Goal: Use online tool/utility: Utilize a website feature to perform a specific function

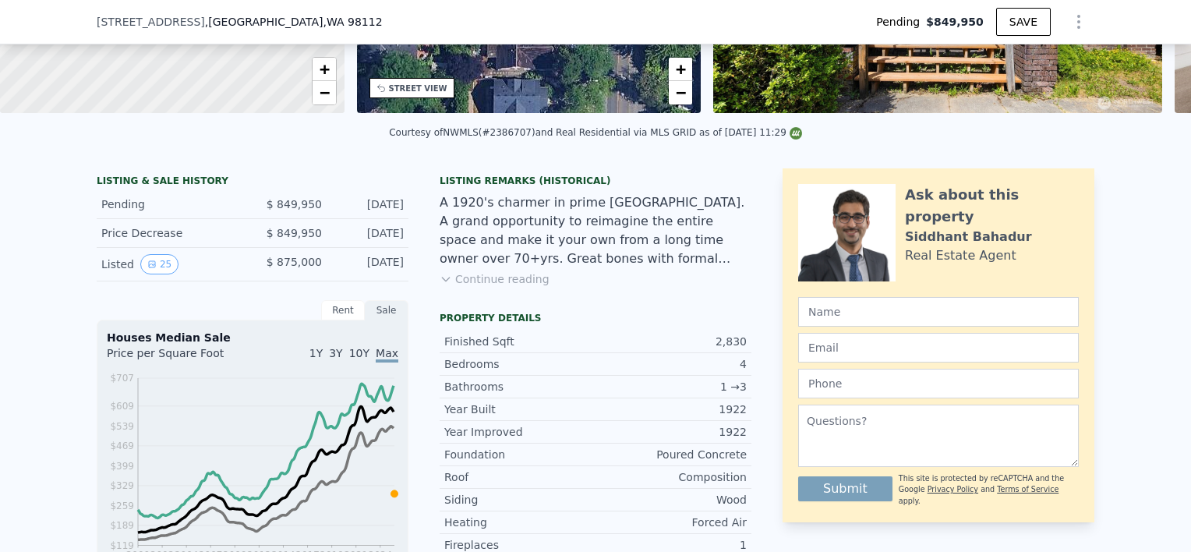
scroll to position [281, 0]
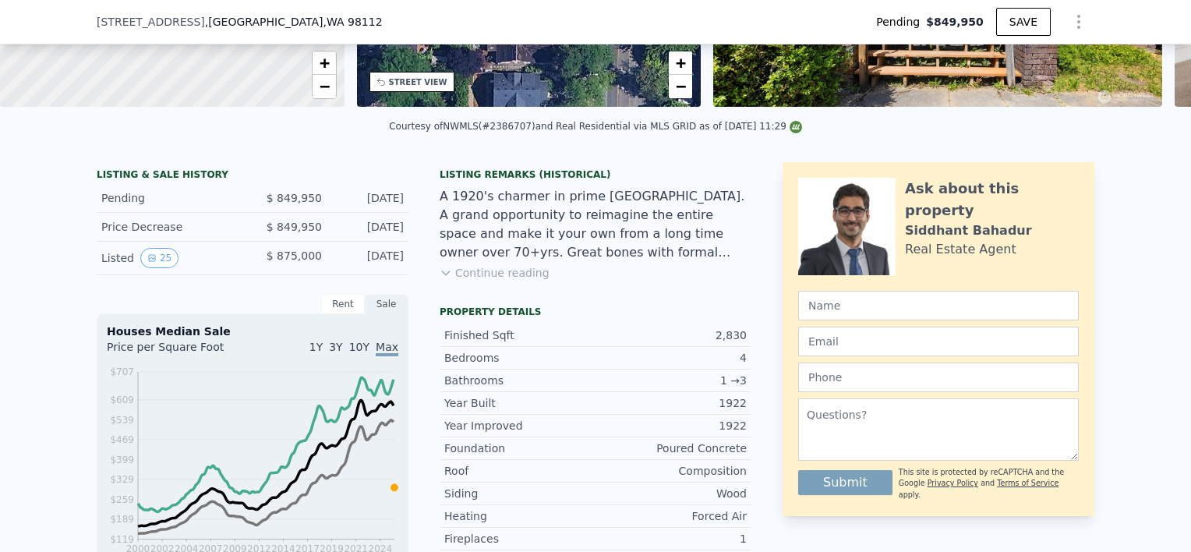
click at [507, 299] on div "Listing Remarks (Historical) A 1920's charmer in prime [GEOGRAPHIC_DATA]. A gra…" at bounding box center [596, 233] width 312 height 131
click at [484, 281] on button "Continue reading" at bounding box center [495, 273] width 110 height 16
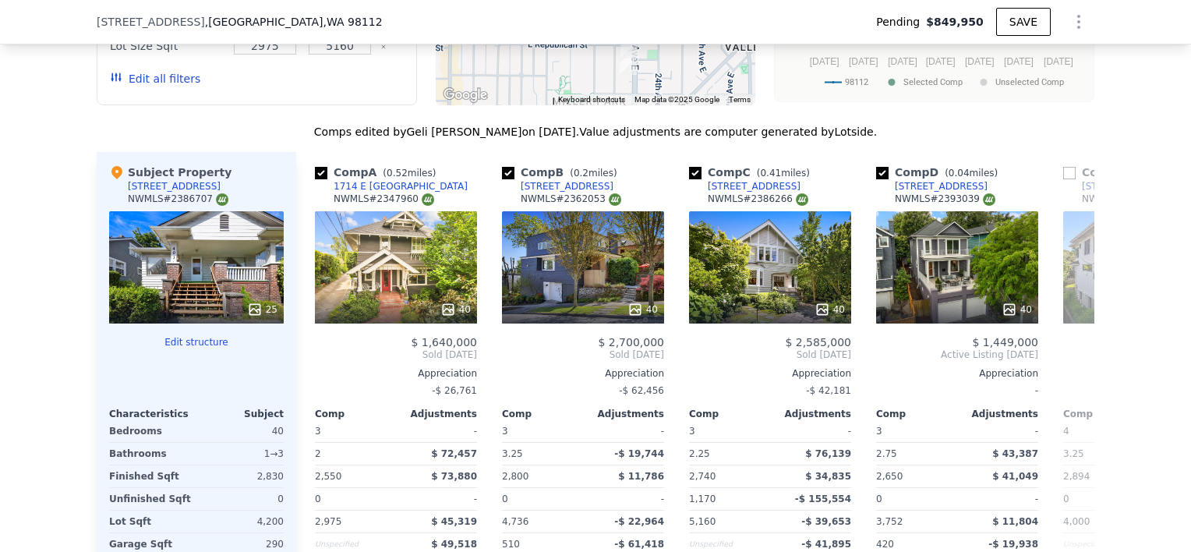
scroll to position [2011, 0]
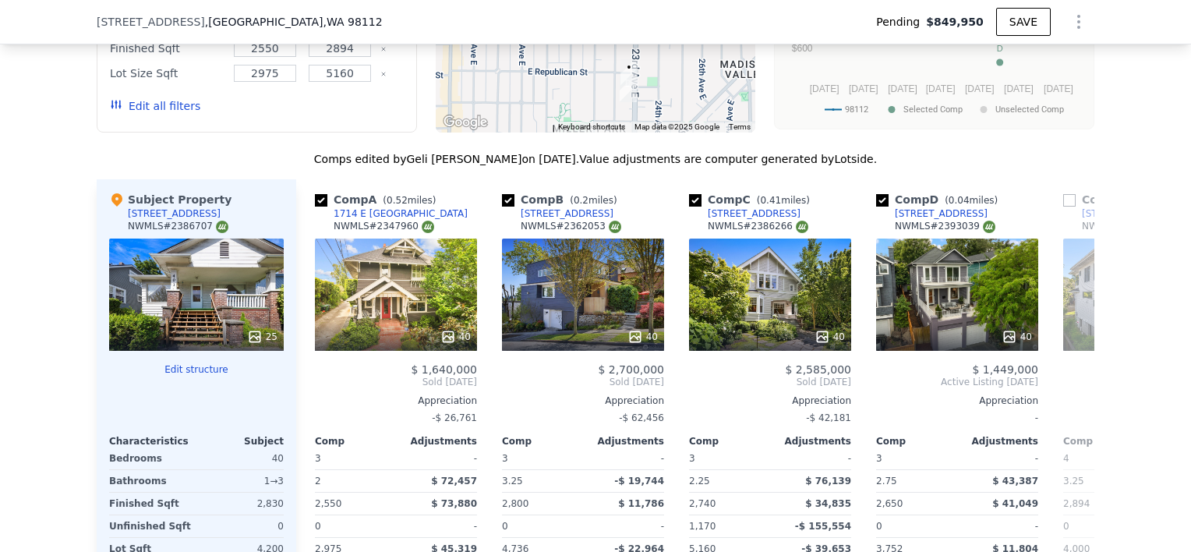
click at [174, 363] on button "Edit structure" at bounding box center [196, 369] width 175 height 12
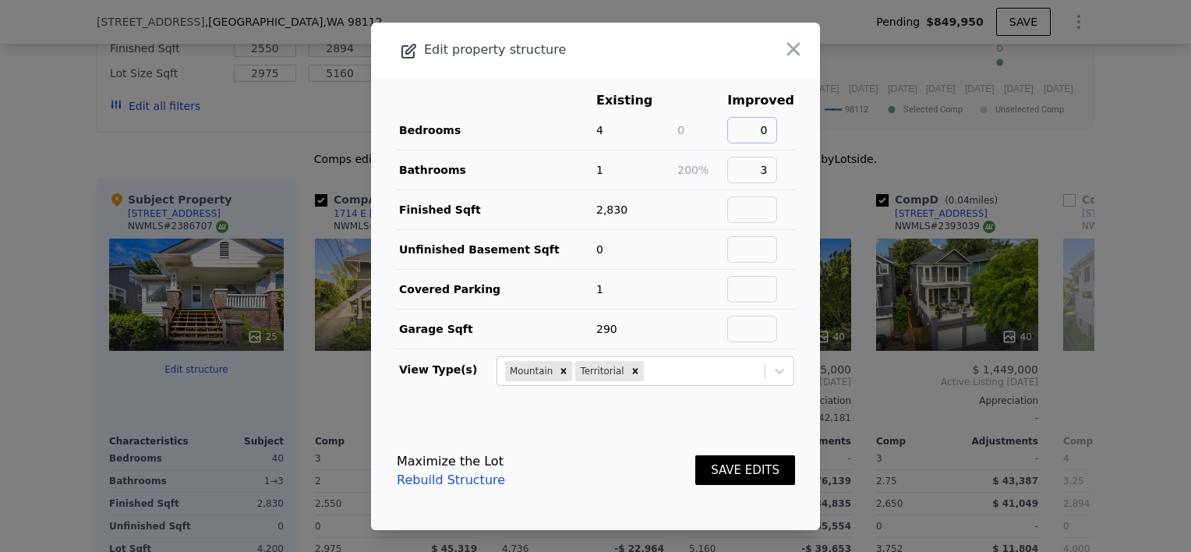
click at [765, 130] on input "0" at bounding box center [752, 130] width 50 height 26
click at [761, 130] on input "0" at bounding box center [752, 130] width 50 height 26
type input "4"
click at [732, 471] on button "SAVE EDITS" at bounding box center [745, 470] width 100 height 30
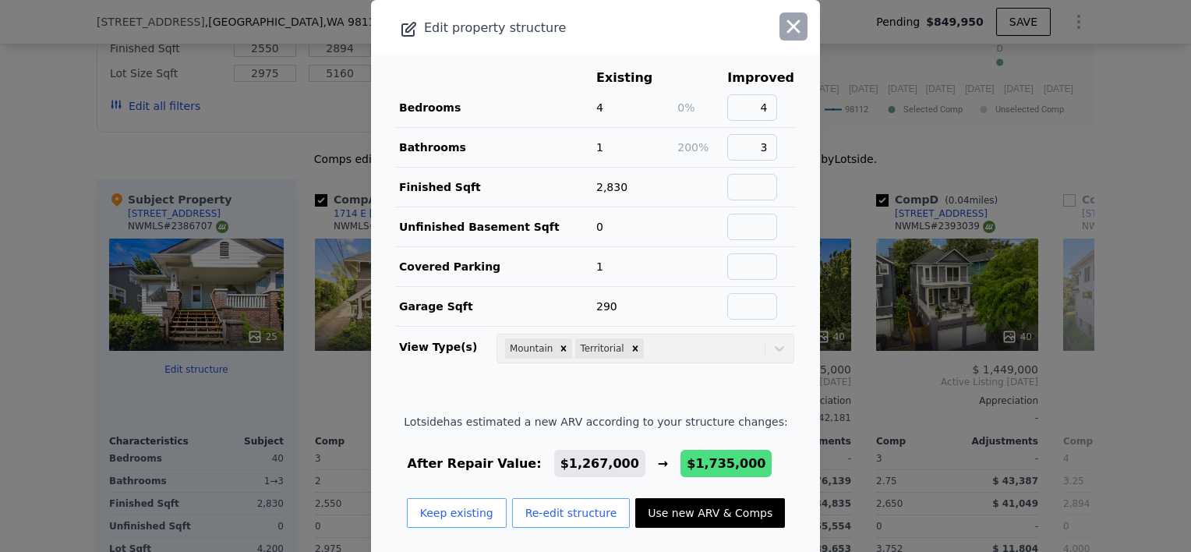
click at [787, 30] on icon "button" at bounding box center [793, 26] width 13 height 13
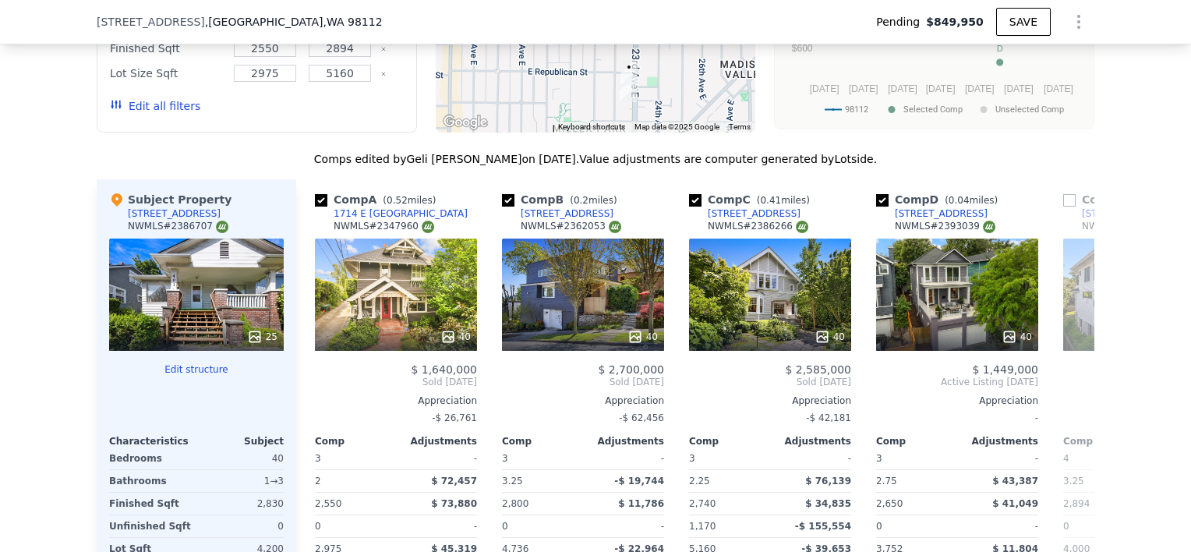
click at [203, 250] on div "25" at bounding box center [196, 294] width 175 height 112
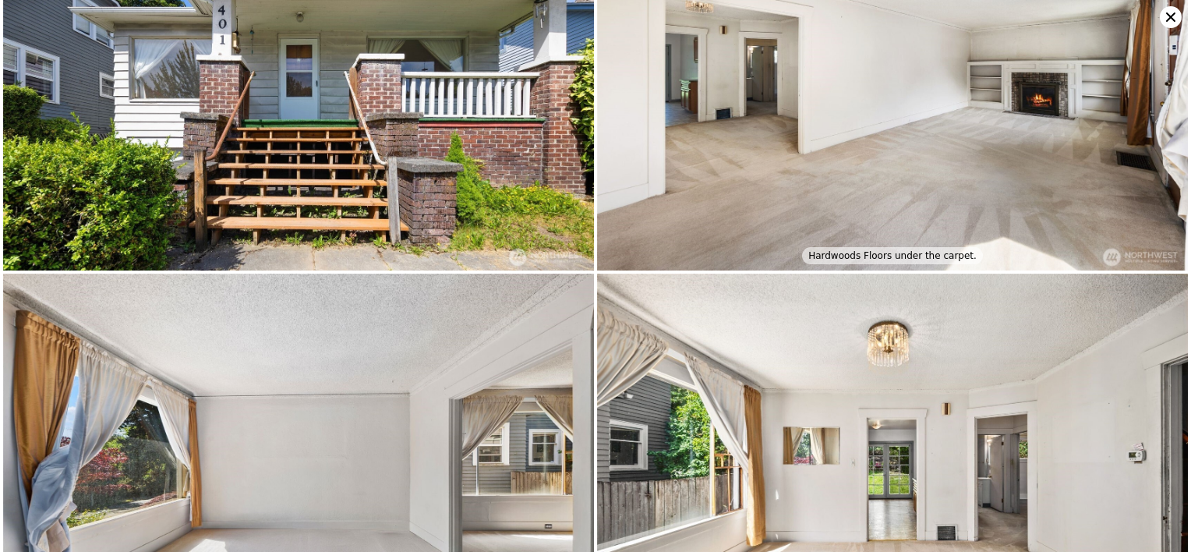
scroll to position [0, 0]
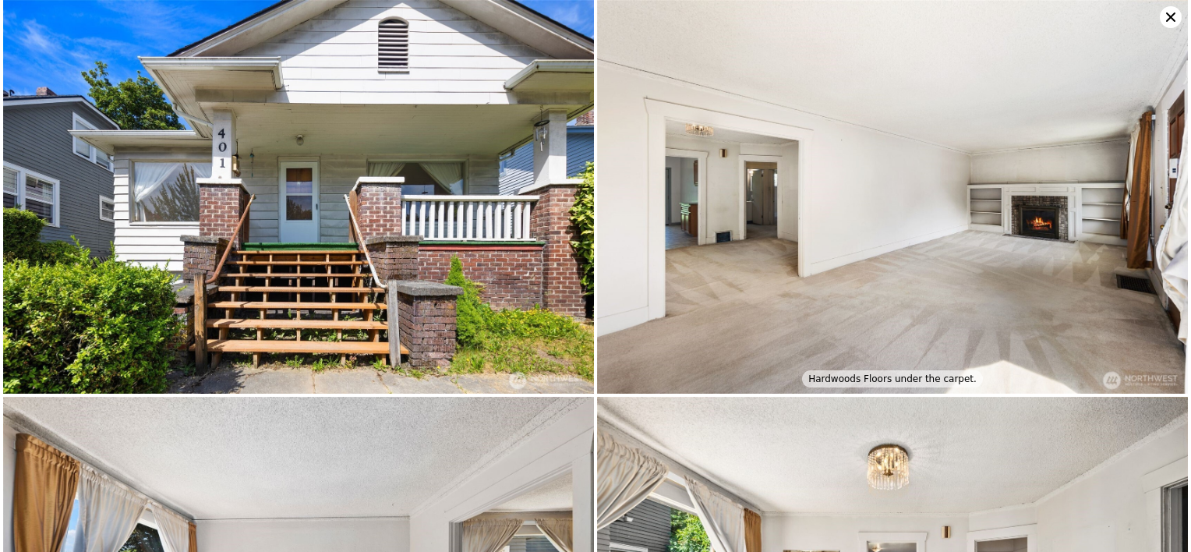
click at [1161, 16] on icon at bounding box center [1171, 17] width 22 height 22
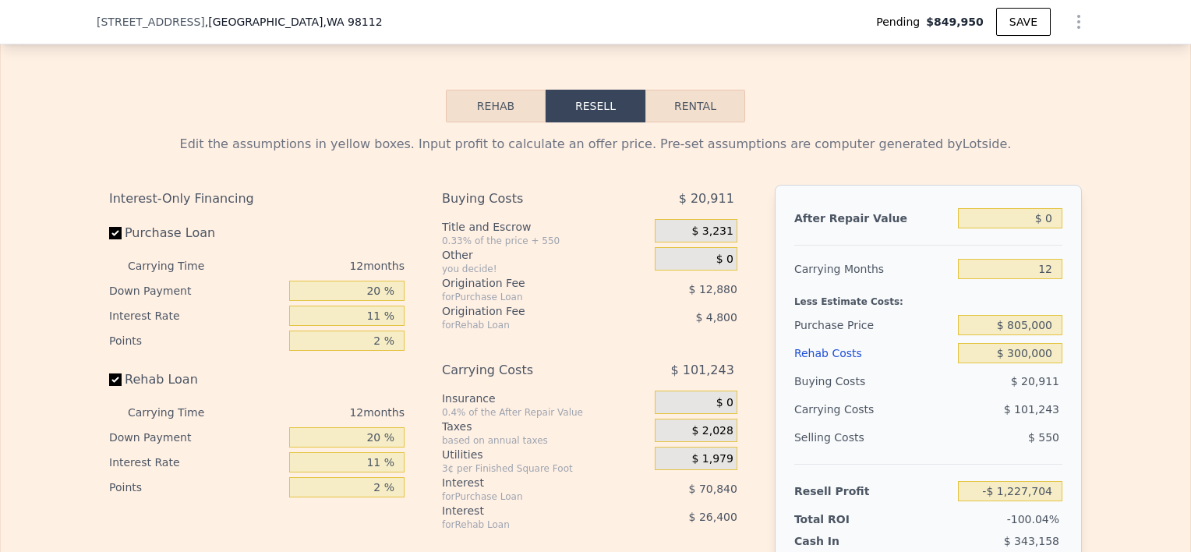
scroll to position [2761, 0]
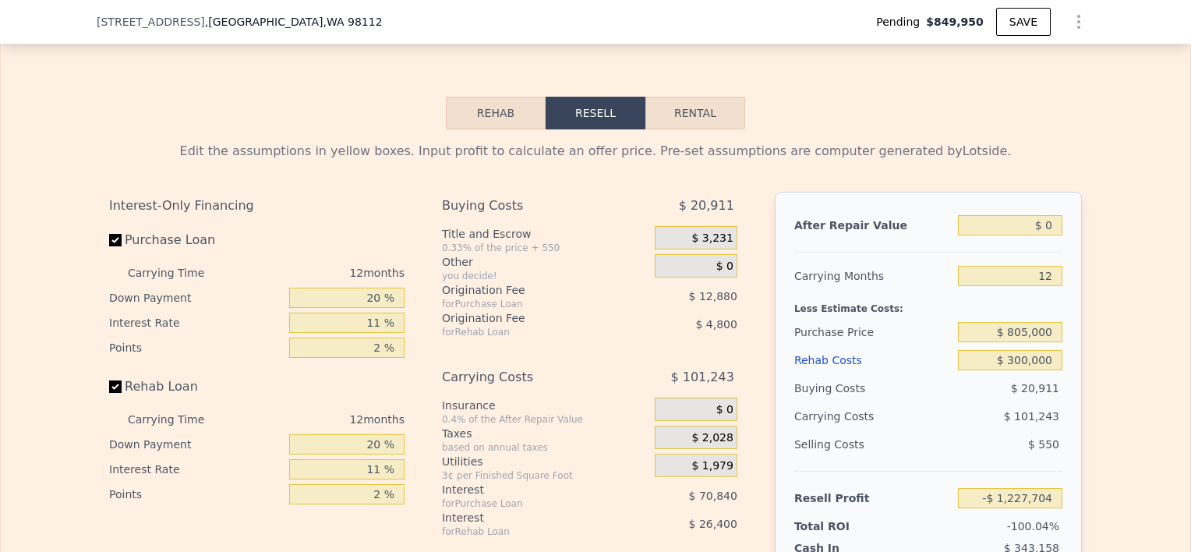
type input "$ 1,500,000"
type input "$ 174,601"
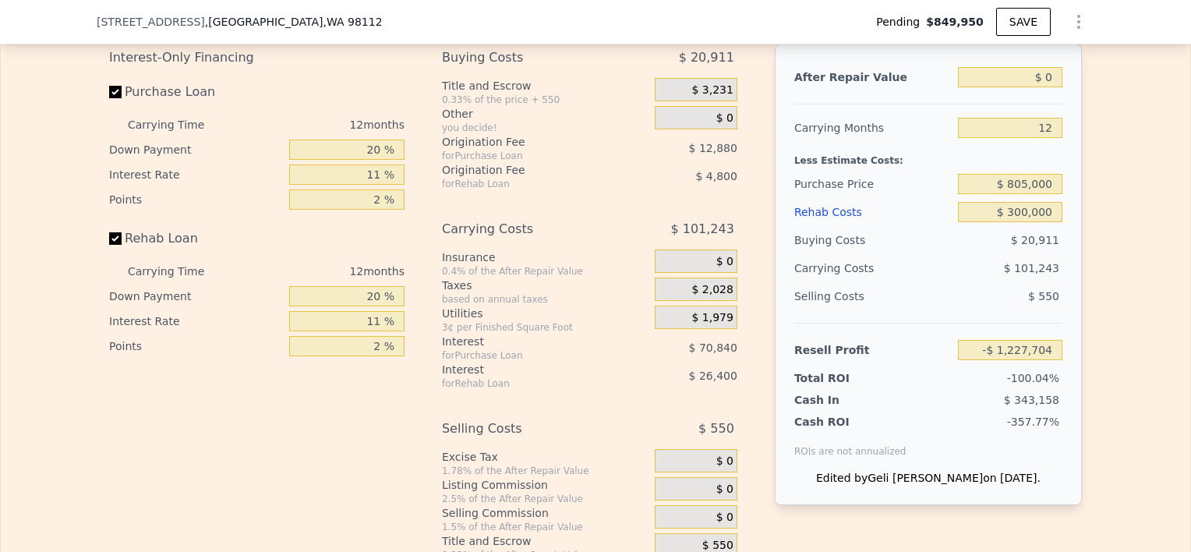
scroll to position [2634, 0]
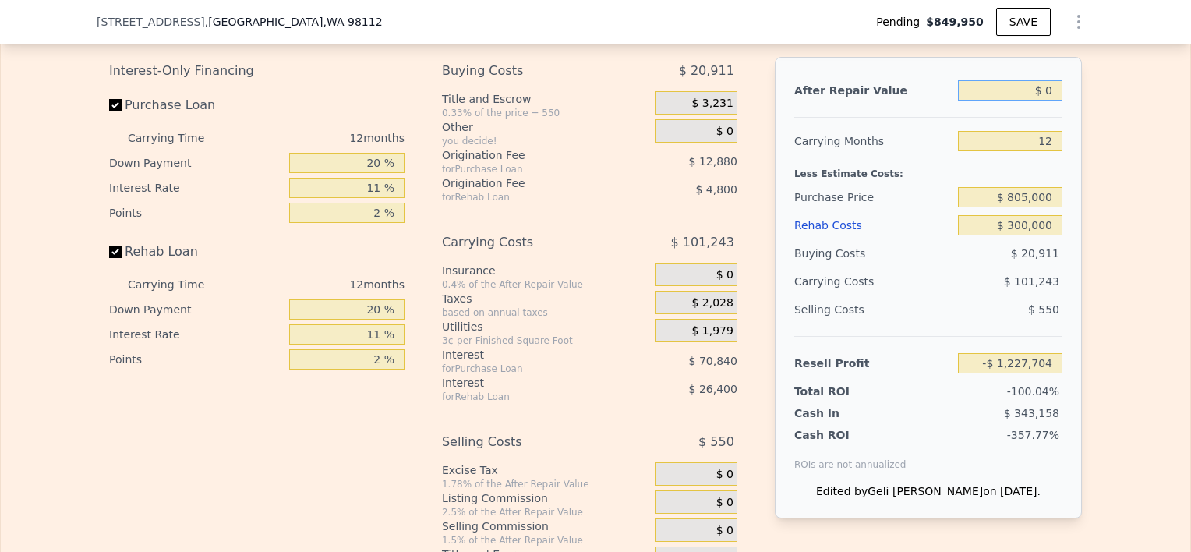
click at [1041, 101] on input "$ 0" at bounding box center [1010, 90] width 104 height 20
type input "$ 15,000"
type input "-$ 1,213,681"
type input "$ 150,000"
type input "-$ 1,087,474"
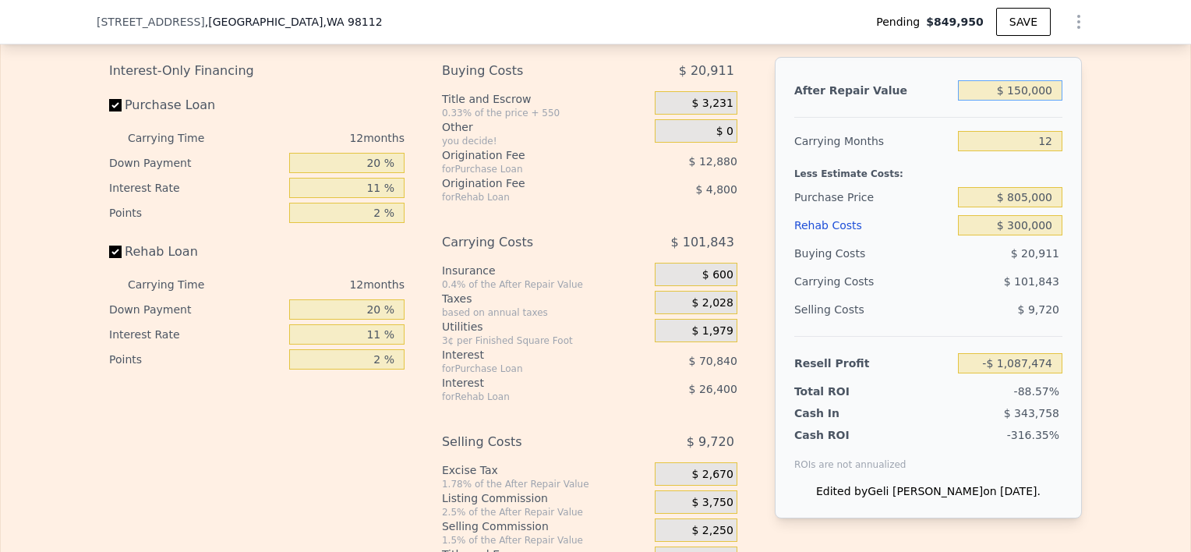
type input "$ 1,500,000"
type input "$ 174,601"
type input "$ 1,500,000"
click at [1044, 151] on input "12" at bounding box center [1010, 141] width 104 height 20
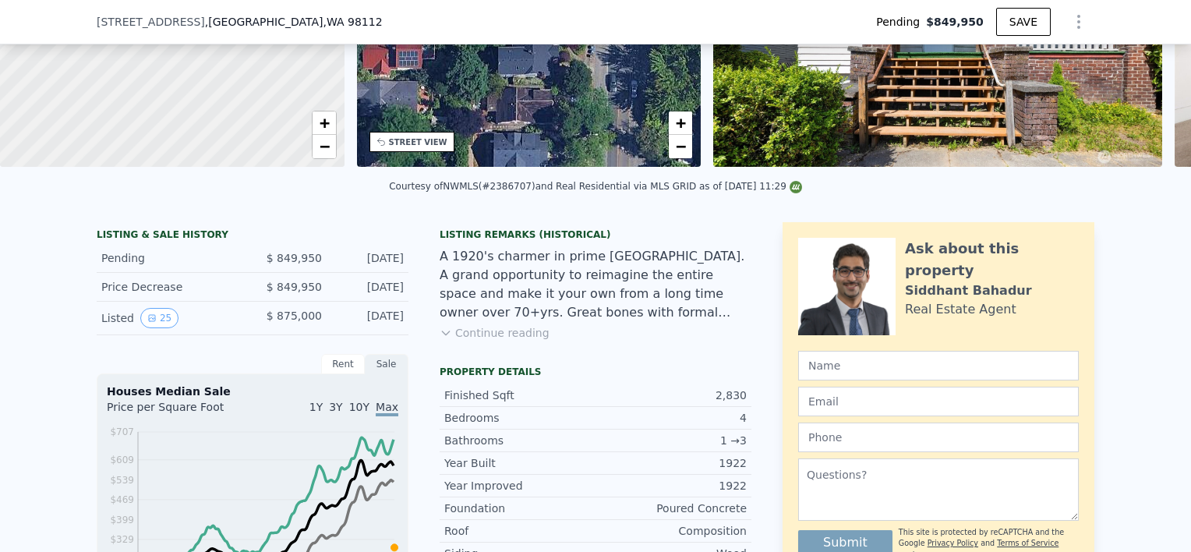
scroll to position [5, 0]
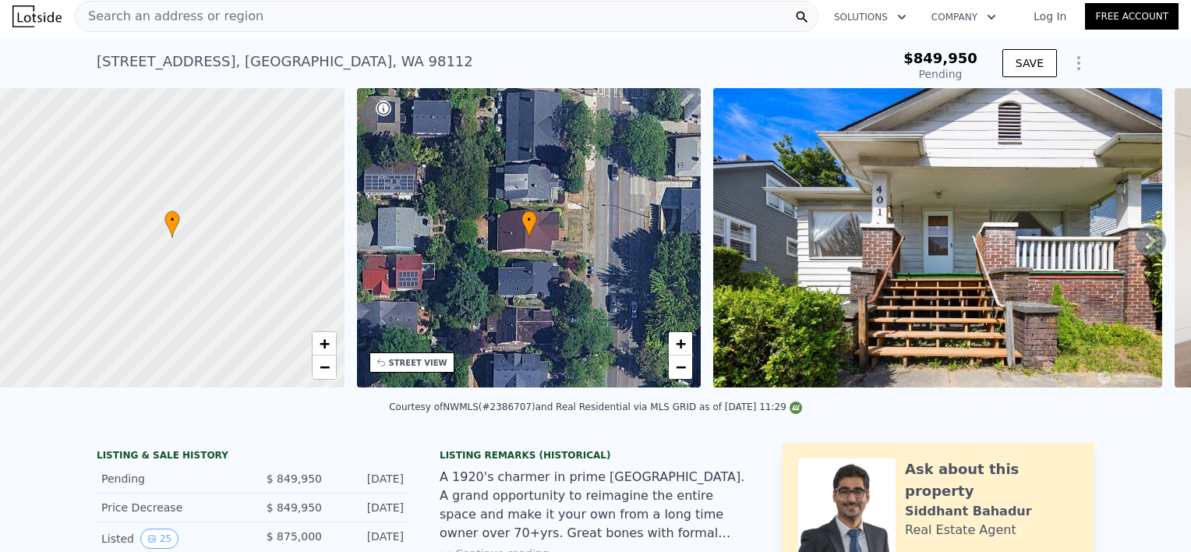
click at [1135, 248] on icon at bounding box center [1150, 240] width 31 height 31
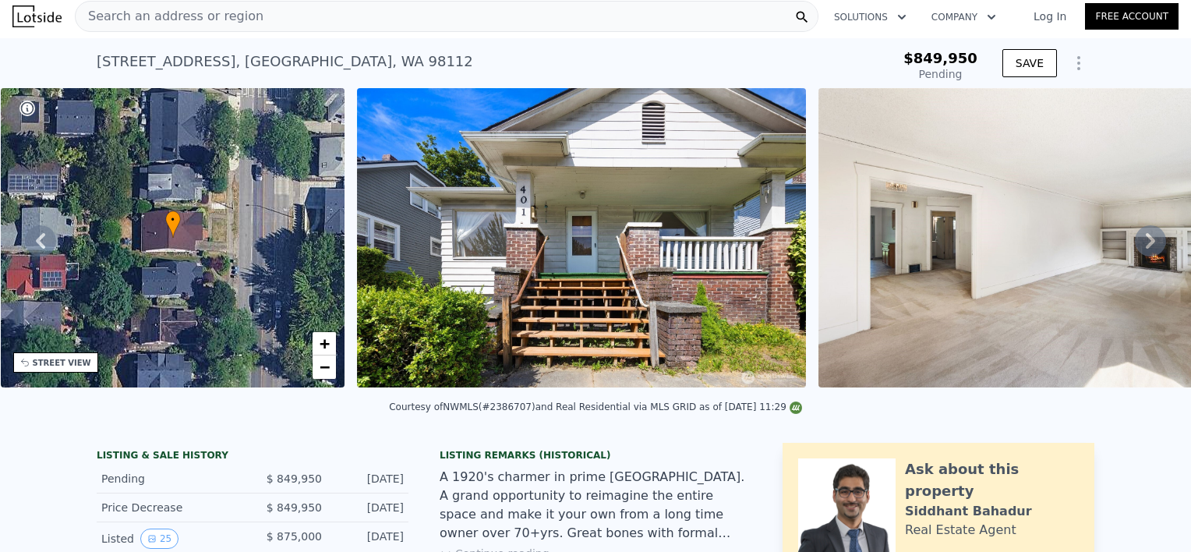
click at [1135, 248] on icon at bounding box center [1150, 240] width 31 height 31
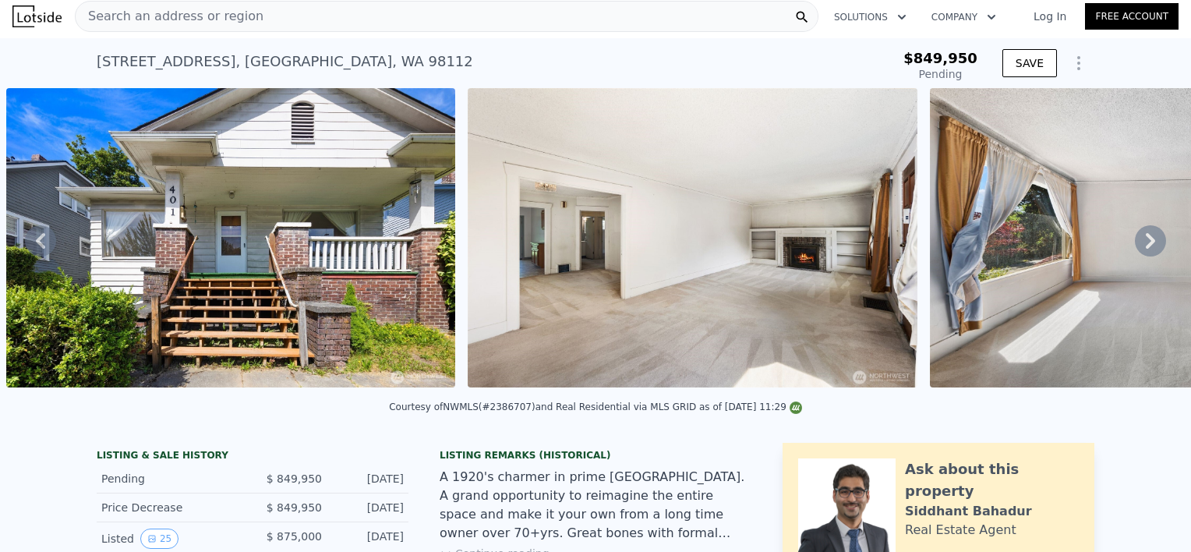
click at [1135, 248] on icon at bounding box center [1150, 240] width 31 height 31
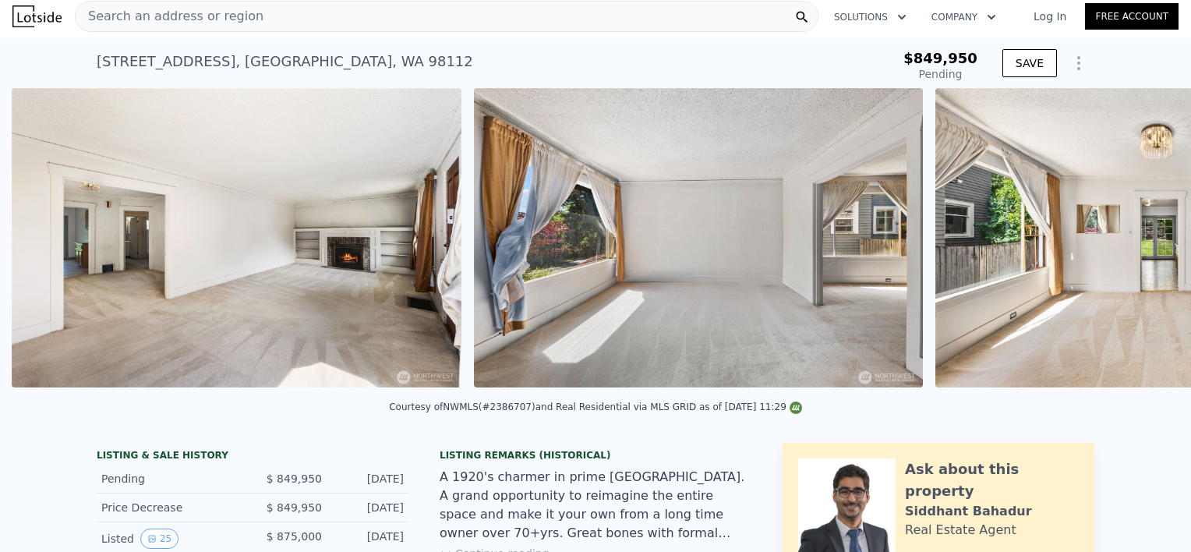
scroll to position [0, 1175]
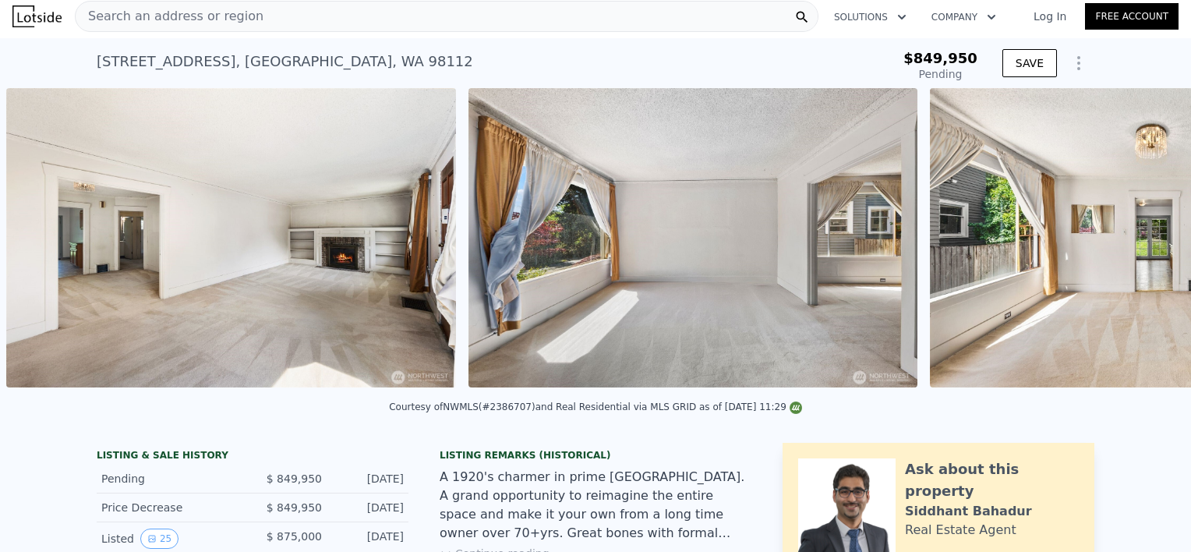
click at [1134, 248] on div "• + − • + − STREET VIEW Loading... SATELLITE VIEW" at bounding box center [595, 240] width 1191 height 305
click at [1135, 248] on icon at bounding box center [1150, 240] width 31 height 31
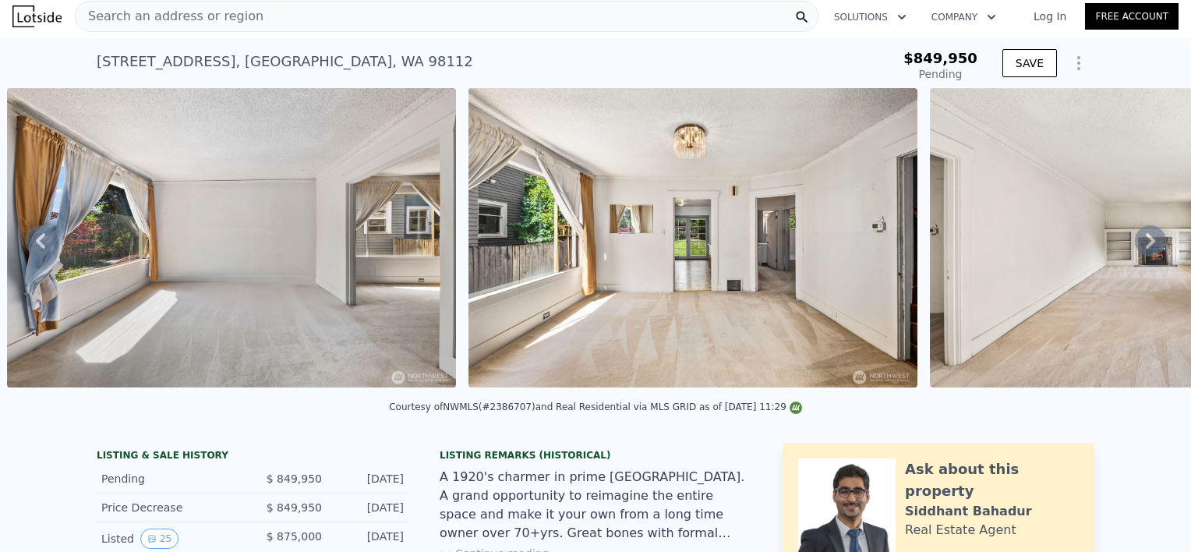
click at [1135, 248] on icon at bounding box center [1150, 240] width 31 height 31
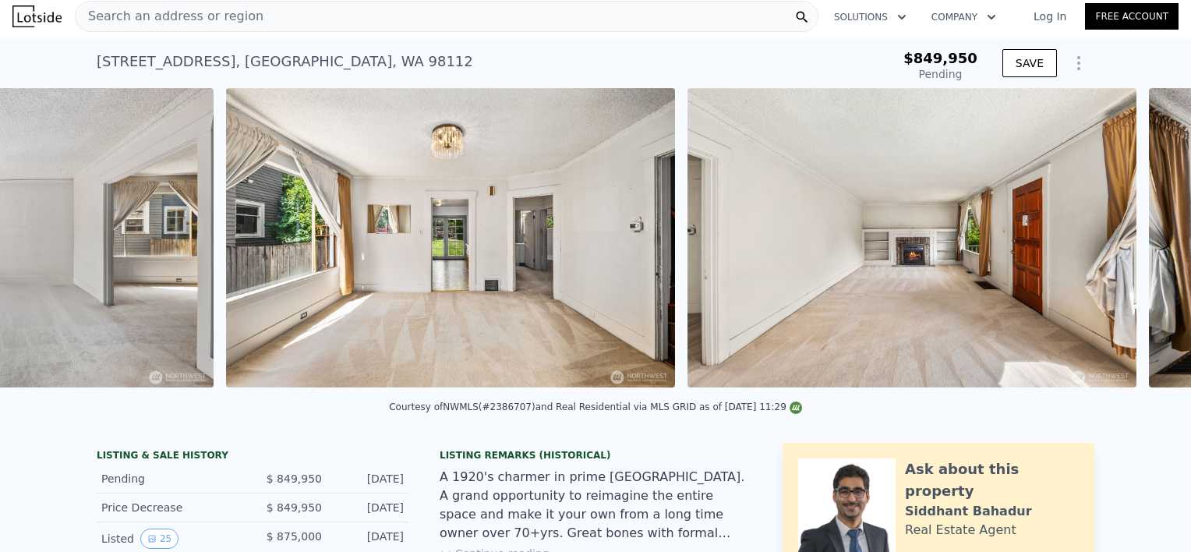
scroll to position [0, 2098]
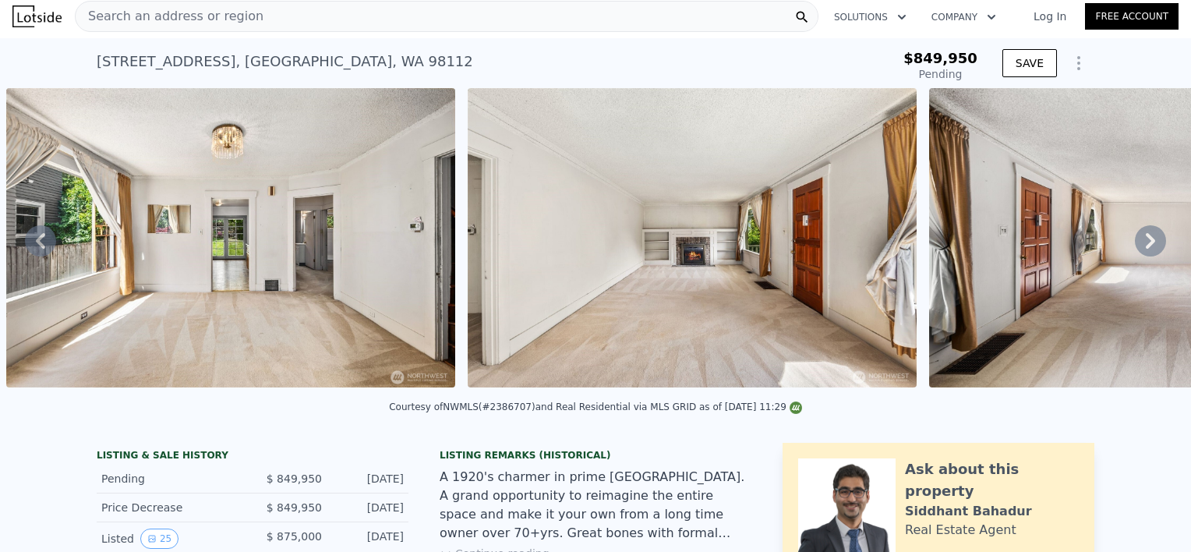
click at [1134, 248] on div "• + − • + − STREET VIEW Loading... SATELLITE VIEW" at bounding box center [595, 240] width 1191 height 305
click at [1135, 248] on icon at bounding box center [1150, 240] width 31 height 31
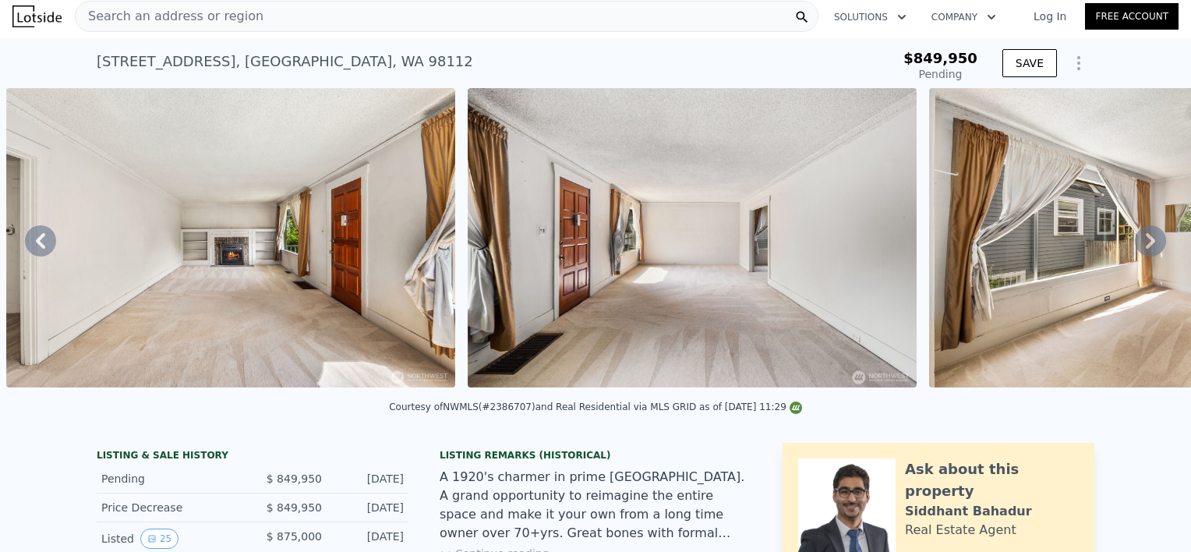
click at [1135, 248] on icon at bounding box center [1150, 240] width 31 height 31
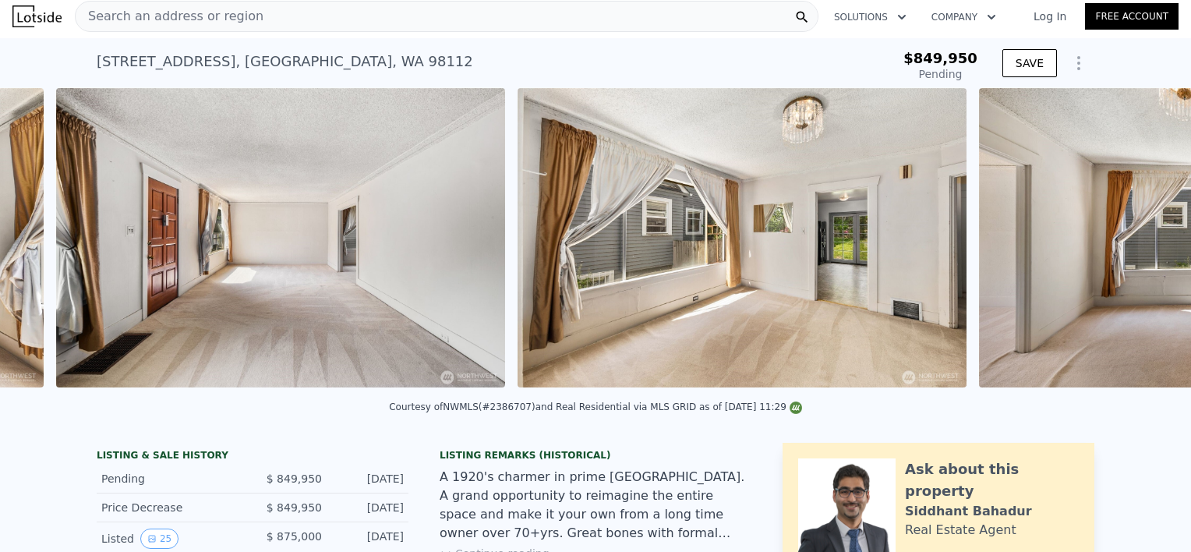
scroll to position [0, 3021]
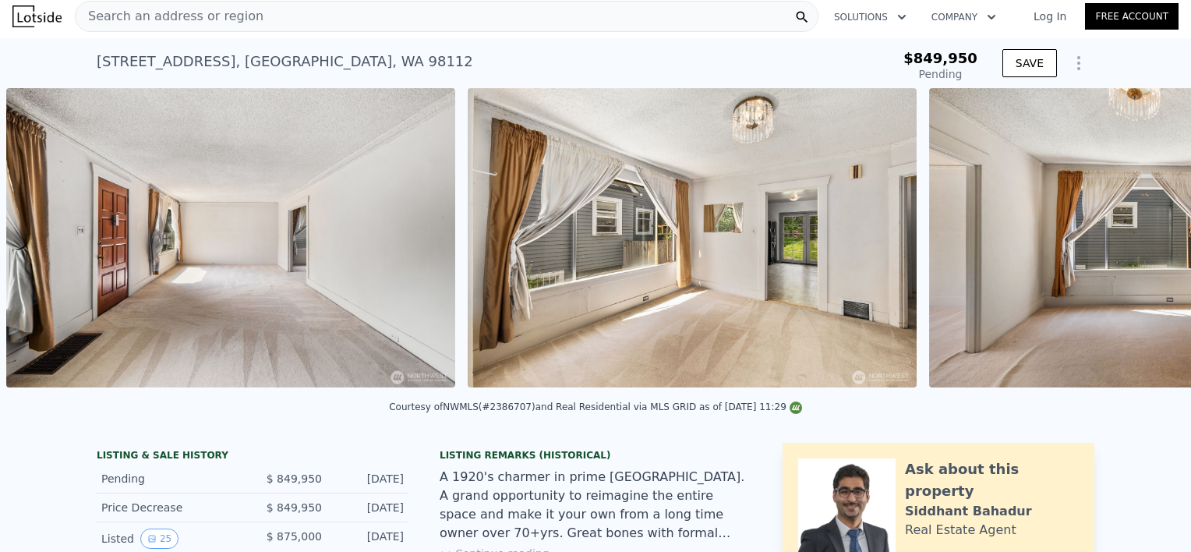
click at [1134, 248] on div "• + − • + − STREET VIEW Loading... SATELLITE VIEW" at bounding box center [595, 240] width 1191 height 305
click at [1135, 248] on icon at bounding box center [1150, 240] width 31 height 31
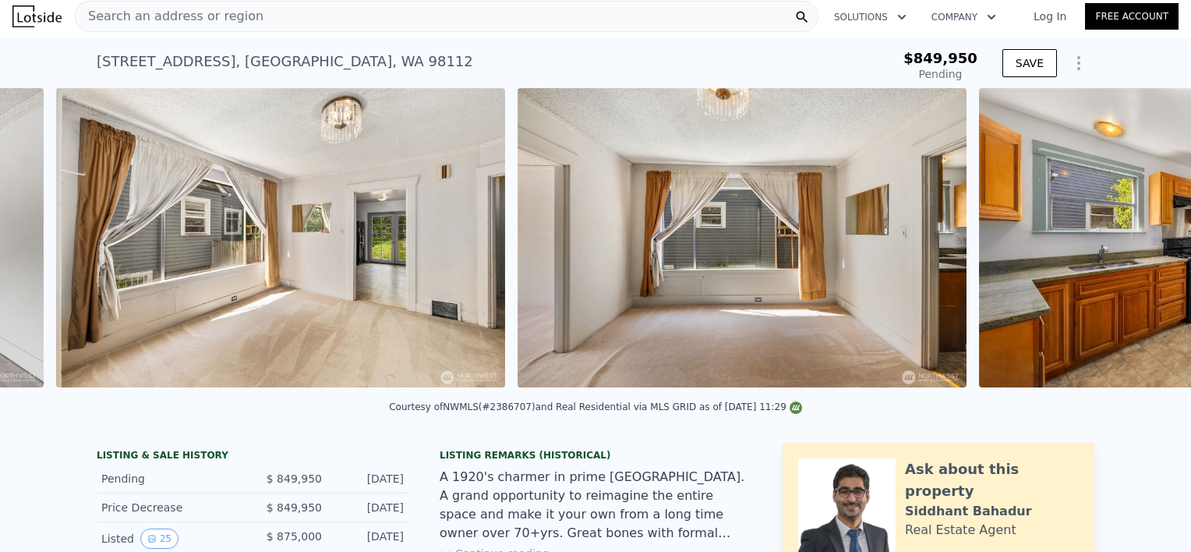
scroll to position [0, 3482]
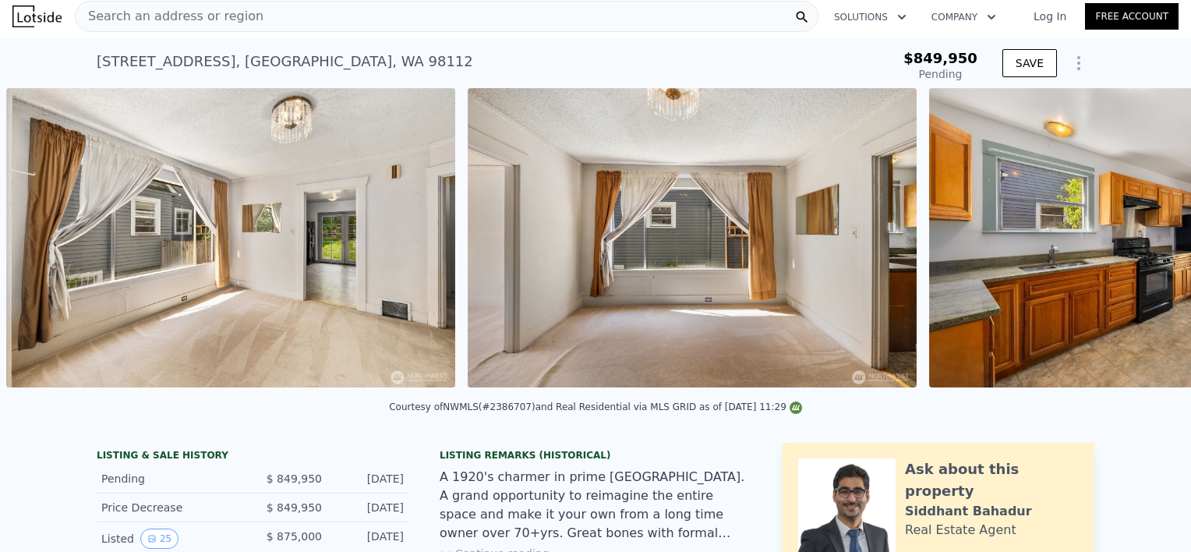
click at [1134, 248] on div "• + − • + − STREET VIEW Loading... SATELLITE VIEW" at bounding box center [595, 240] width 1191 height 305
click at [1135, 248] on icon at bounding box center [1150, 240] width 31 height 31
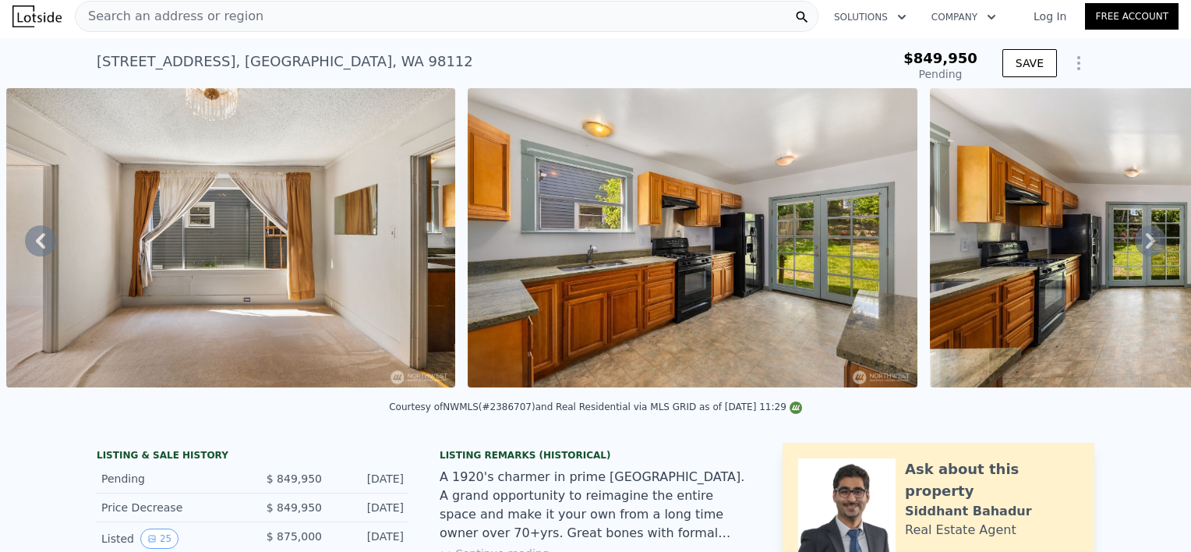
click at [1135, 248] on icon at bounding box center [1150, 240] width 31 height 31
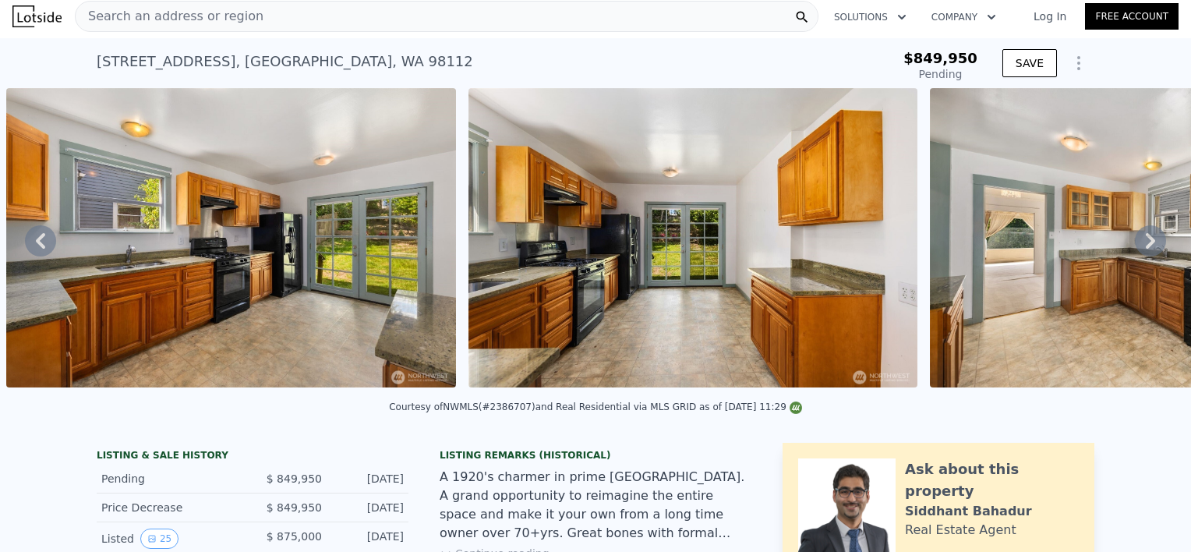
click at [1135, 248] on icon at bounding box center [1150, 240] width 31 height 31
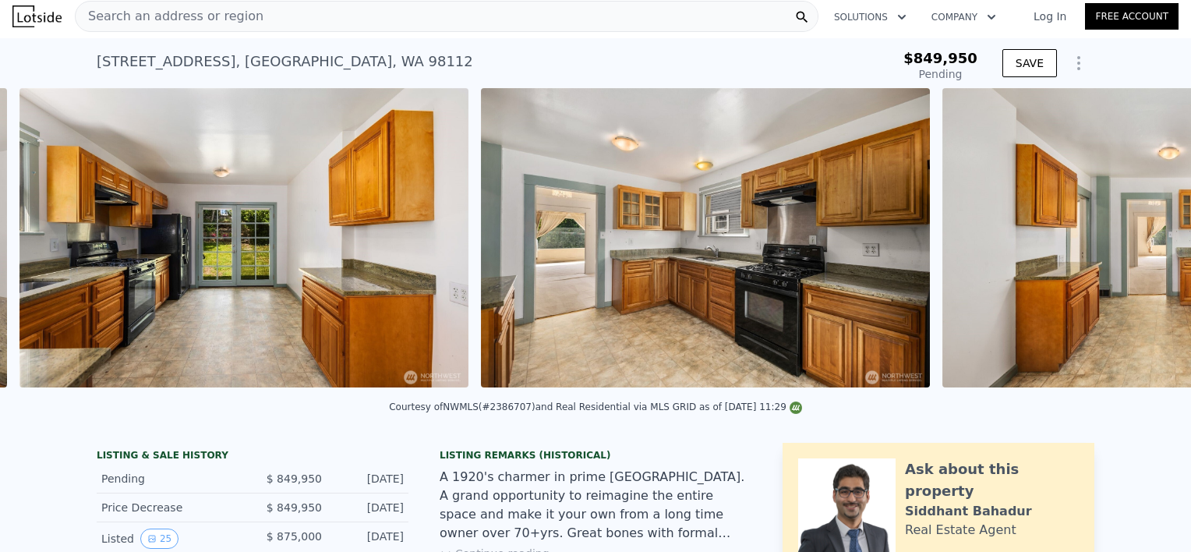
scroll to position [0, 4867]
